Goal: Navigation & Orientation: Go to known website

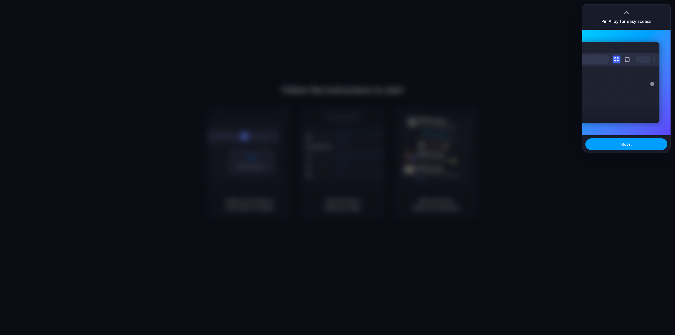
click at [628, 140] on button "Got it" at bounding box center [627, 144] width 82 height 12
